Goal: Check status: Check status

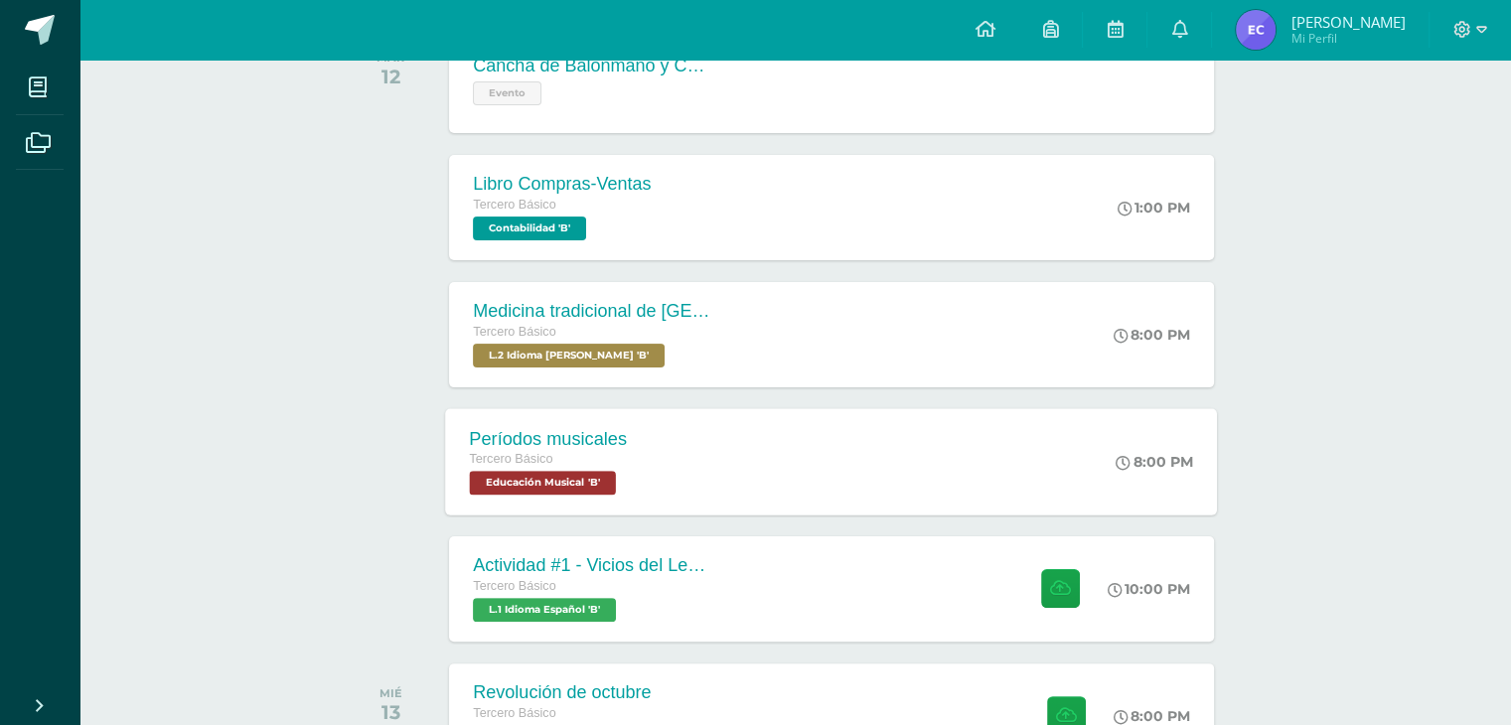
scroll to position [397, 0]
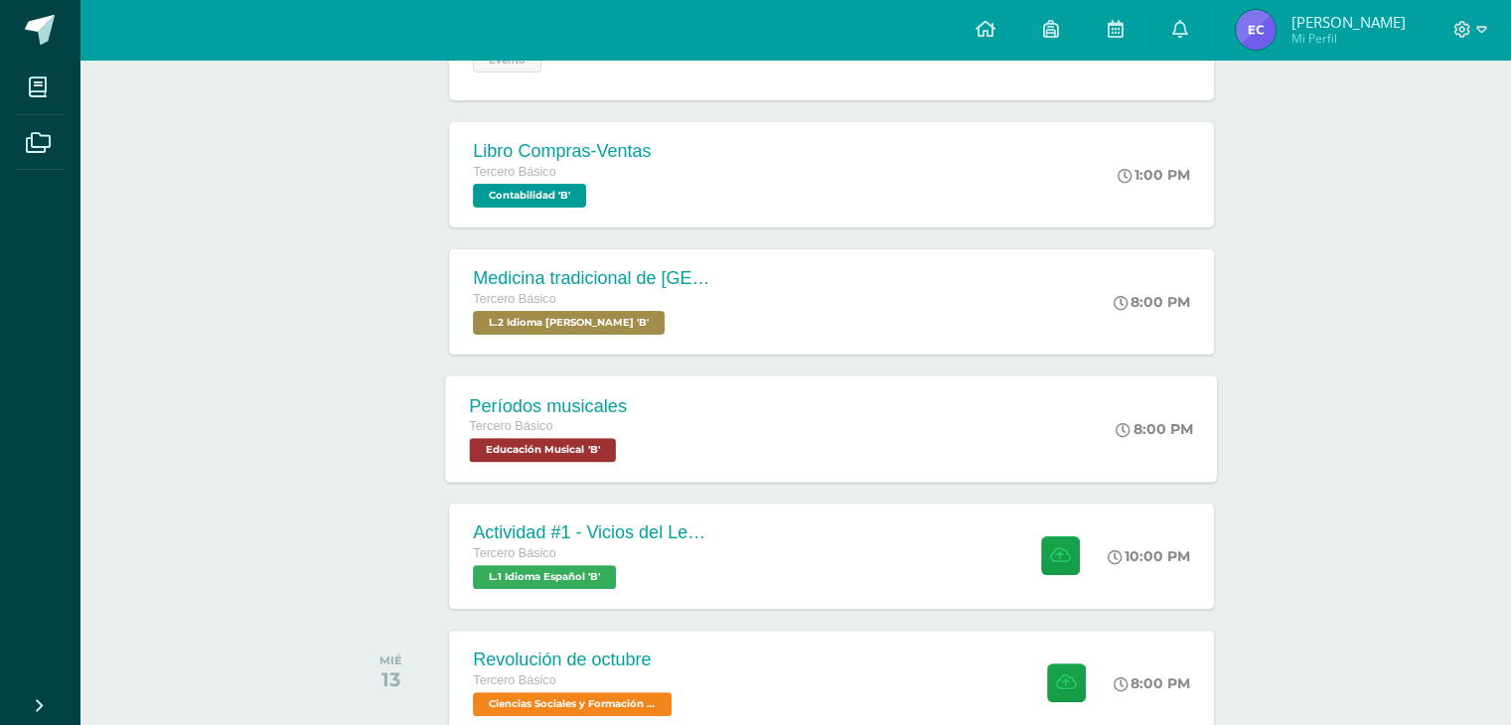
click at [664, 551] on div "Tercero Básico" at bounding box center [592, 554] width 238 height 22
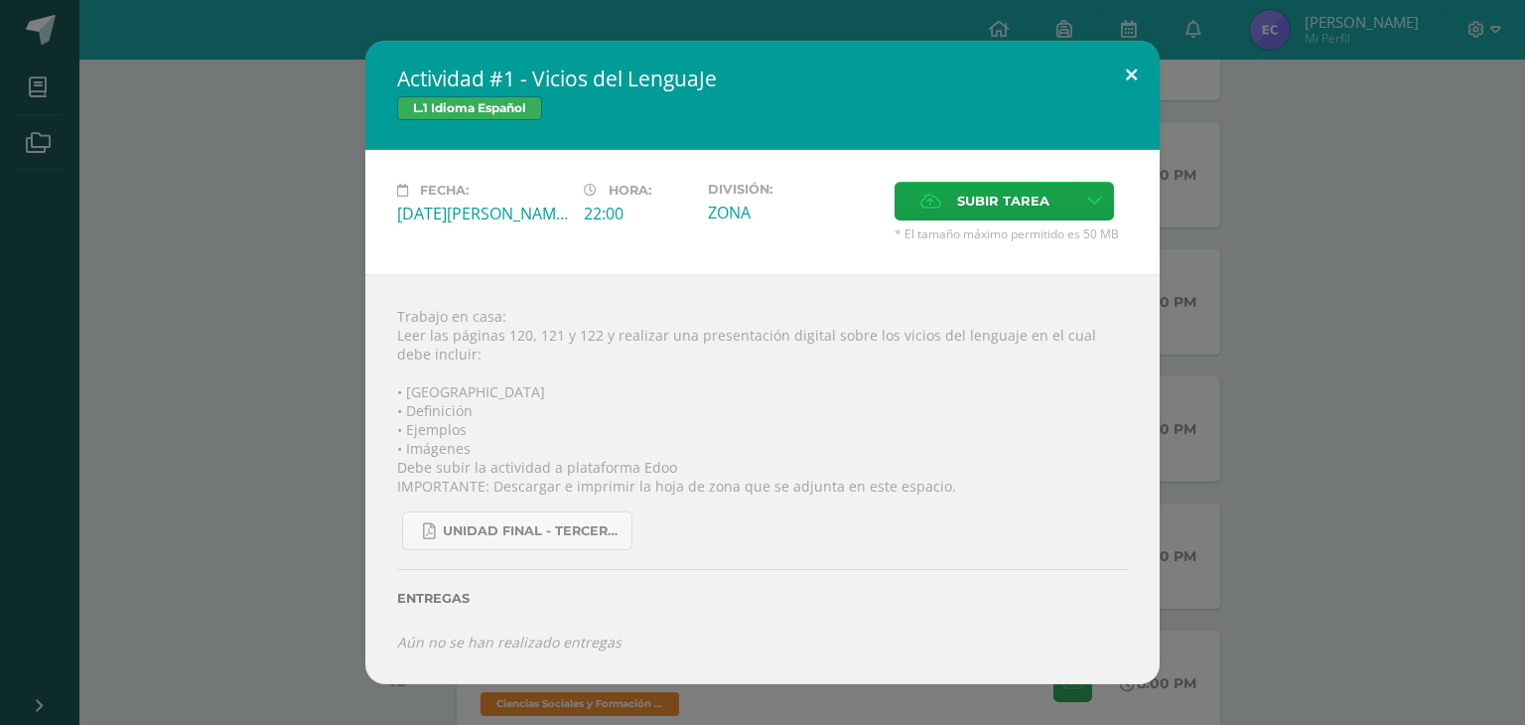
click at [789, 73] on button at bounding box center [1131, 75] width 57 height 68
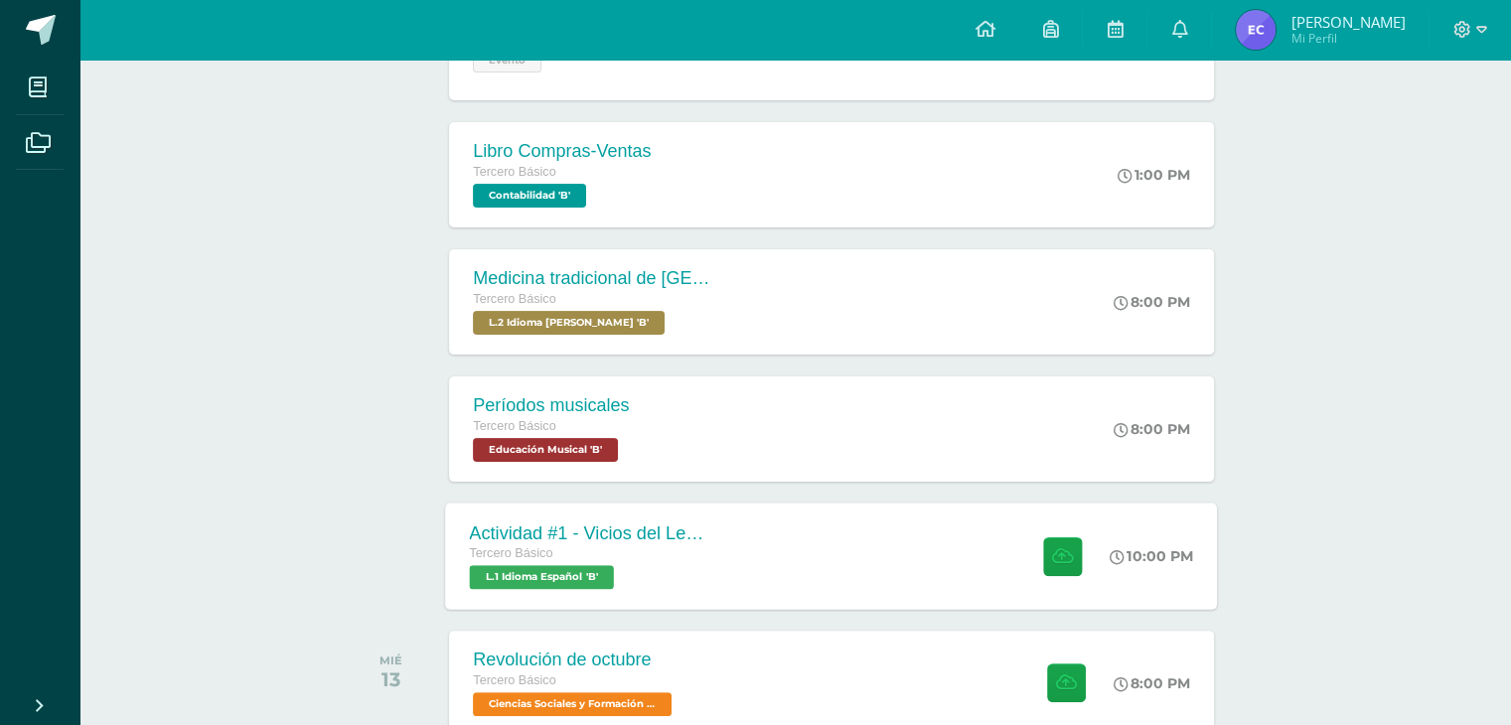
click at [664, 549] on div "Tercero Básico" at bounding box center [590, 554] width 240 height 22
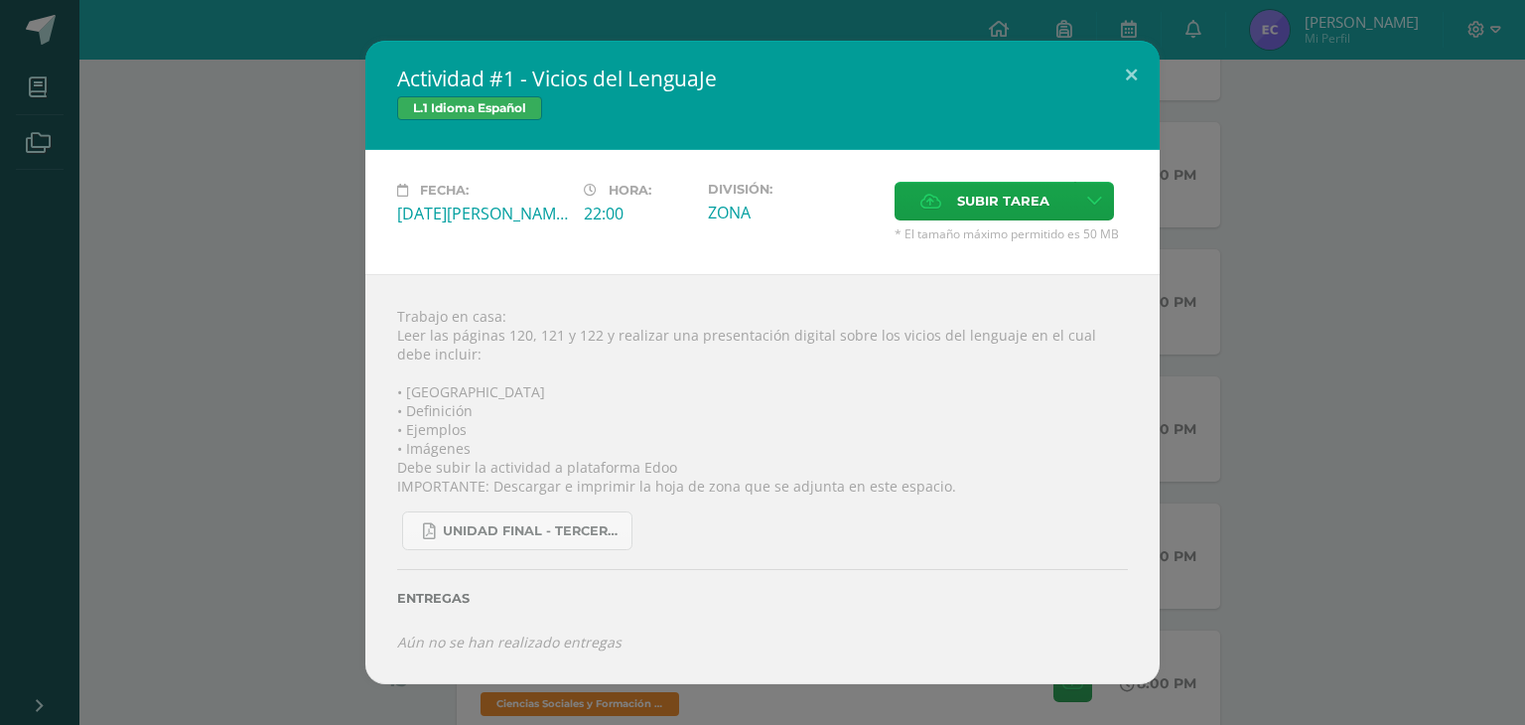
click at [273, 185] on div "Actividad #1 - Vicios del LenguaJe L.1 Idioma Español Fecha: Martes 12 de Agost…" at bounding box center [763, 362] width 1510 height 643
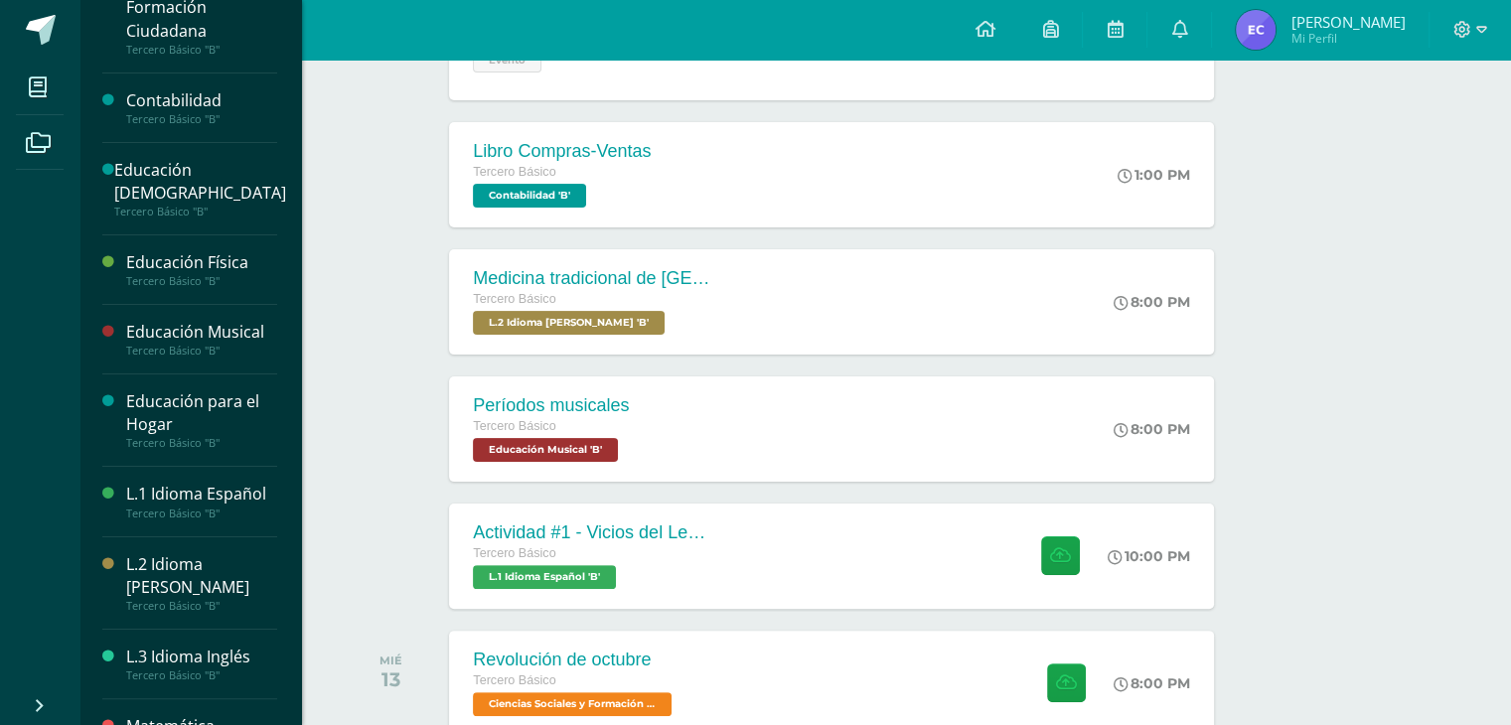
scroll to position [298, 0]
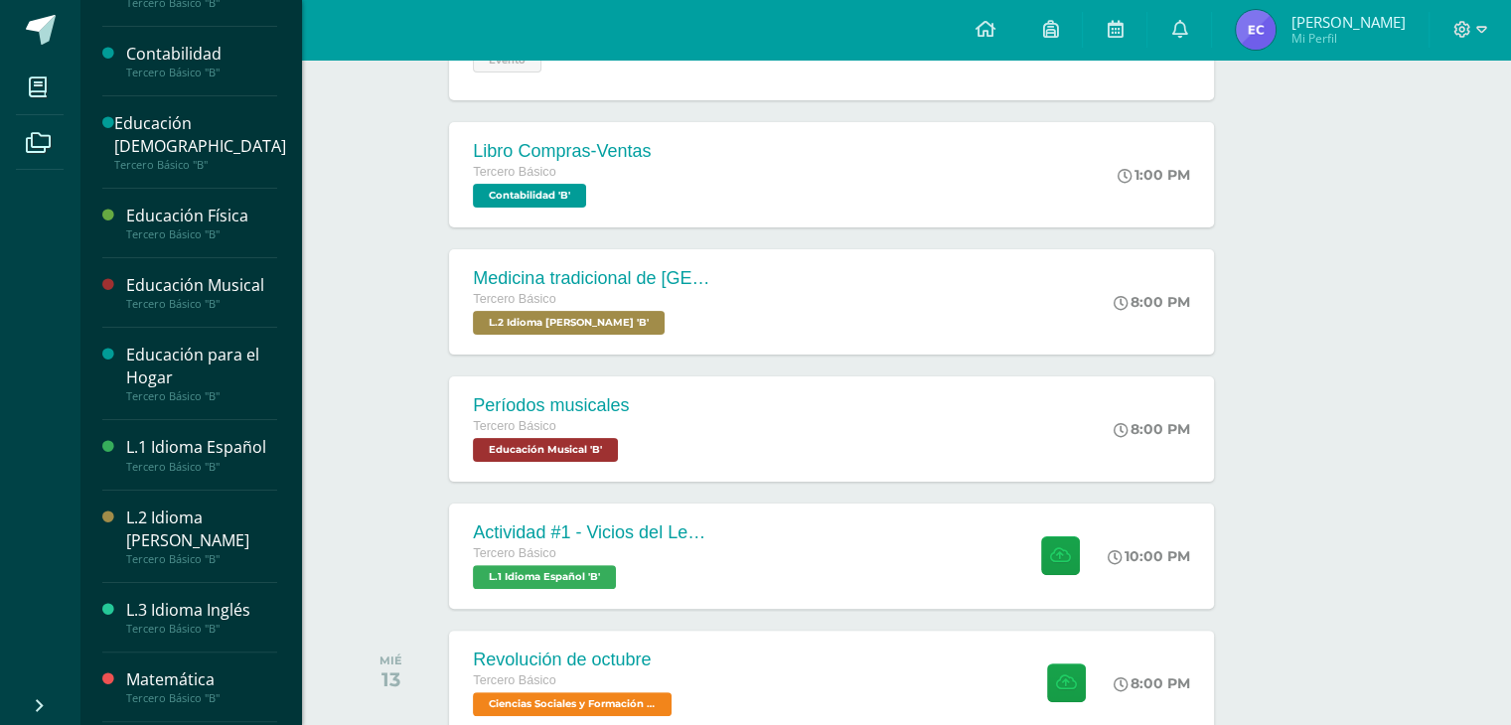
click at [172, 440] on div "L.1 Idioma Español" at bounding box center [201, 447] width 151 height 23
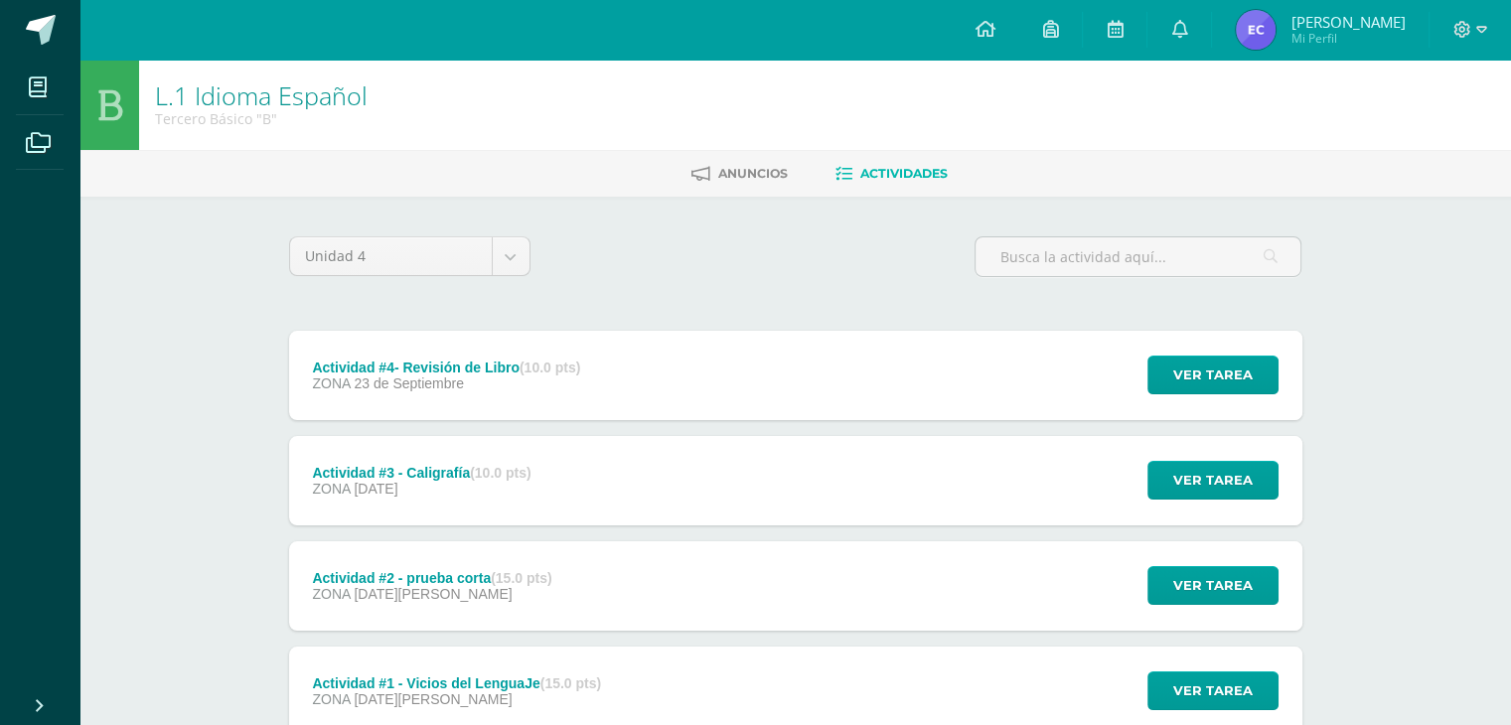
click at [1259, 24] on img at bounding box center [1255, 30] width 40 height 40
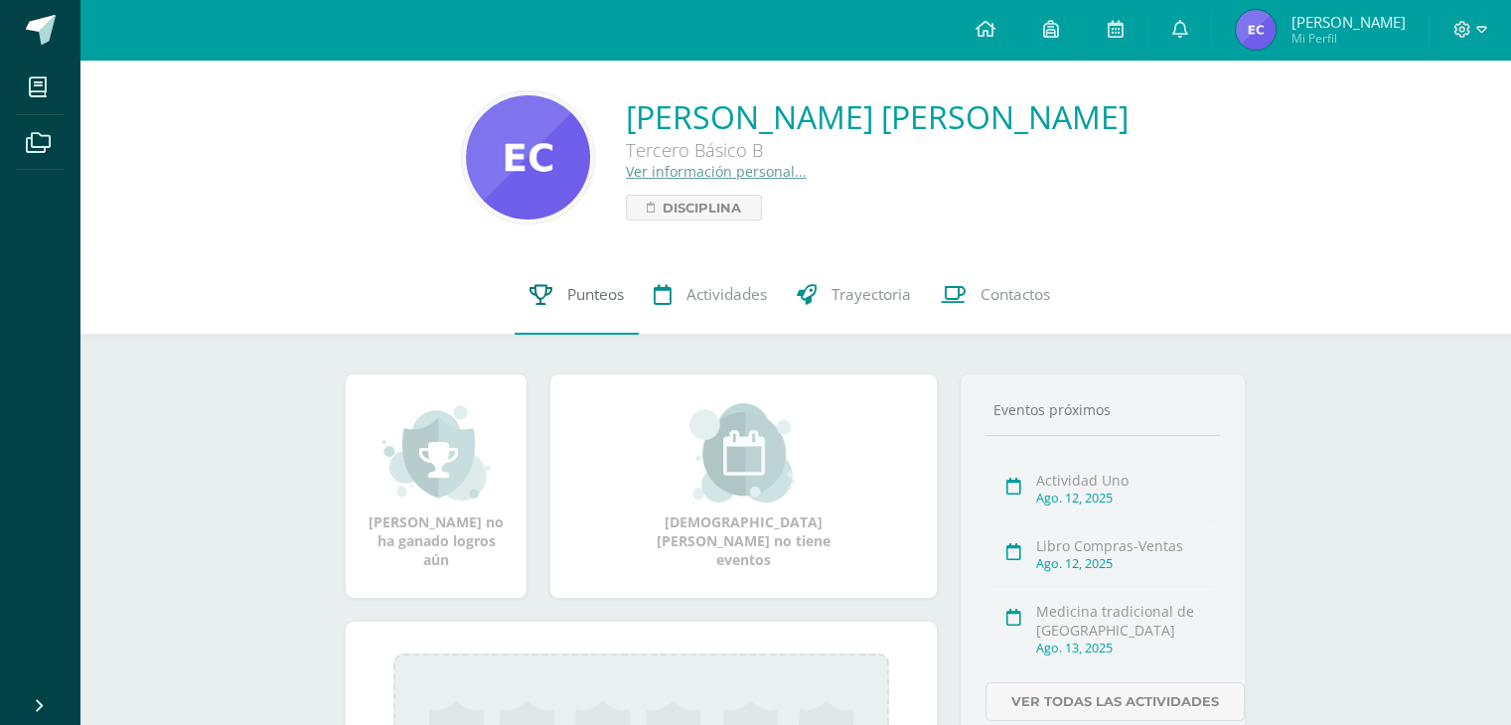
click at [599, 288] on span "Punteos" at bounding box center [595, 294] width 57 height 21
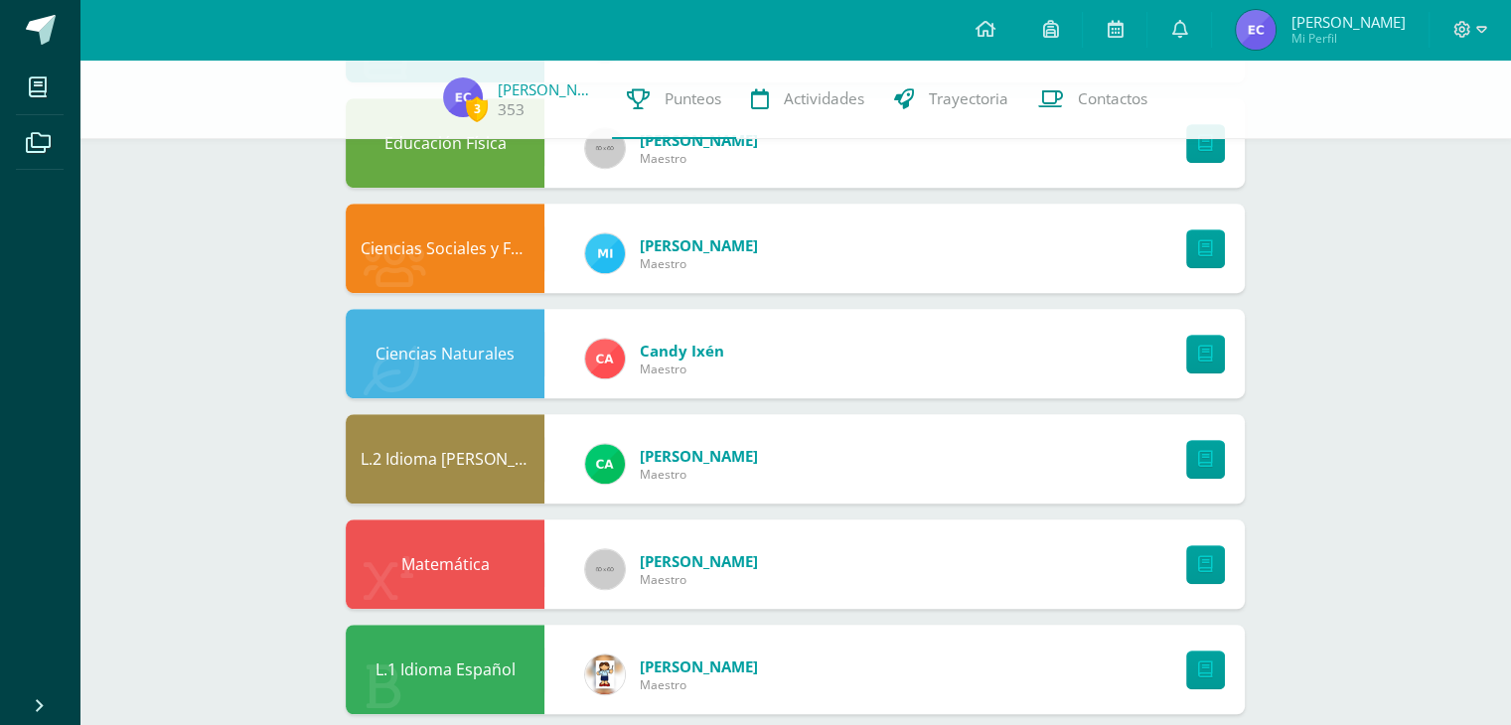
scroll to position [1190, 0]
